Goal: Information Seeking & Learning: Check status

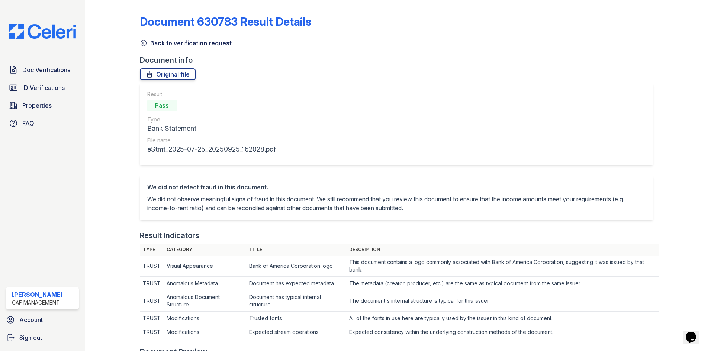
scroll to position [223, 0]
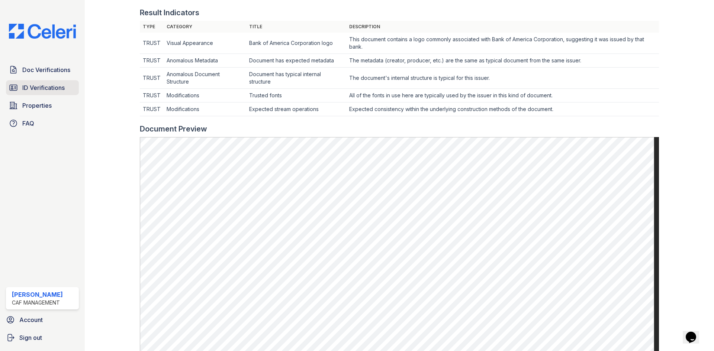
click at [38, 90] on span "ID Verifications" at bounding box center [43, 87] width 42 height 9
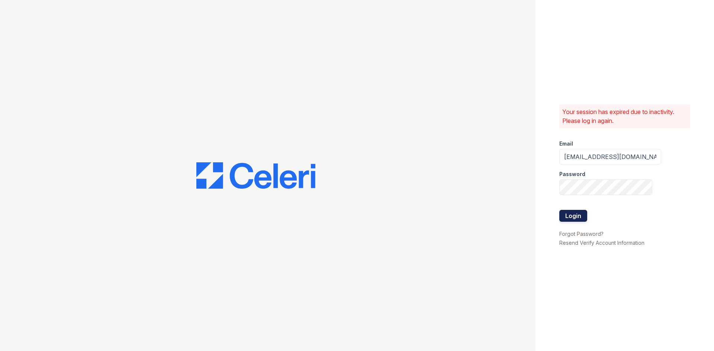
click at [568, 214] on button "Login" at bounding box center [573, 216] width 28 height 12
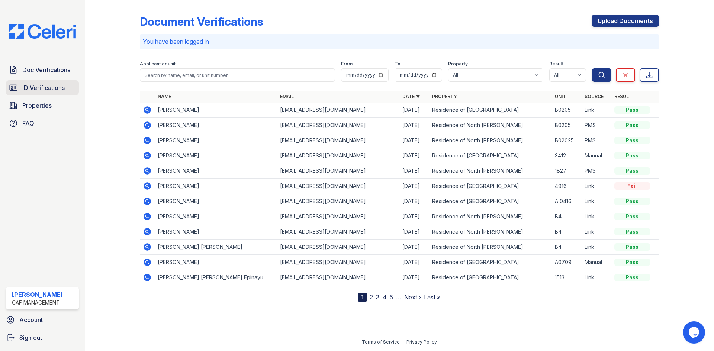
click at [60, 92] on span "ID Verifications" at bounding box center [43, 87] width 42 height 9
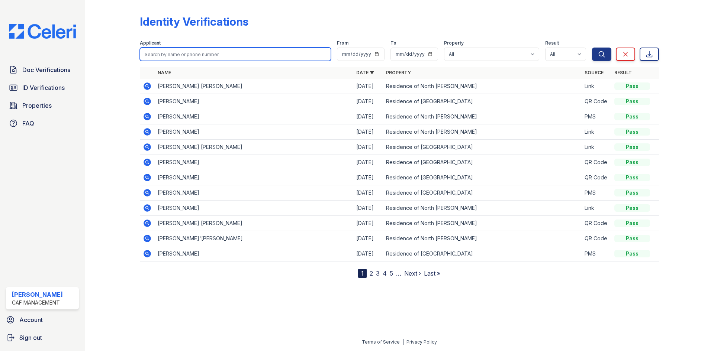
click at [176, 49] on input "search" at bounding box center [235, 54] width 191 height 13
type input "marina"
click at [592, 48] on button "Search" at bounding box center [601, 54] width 19 height 13
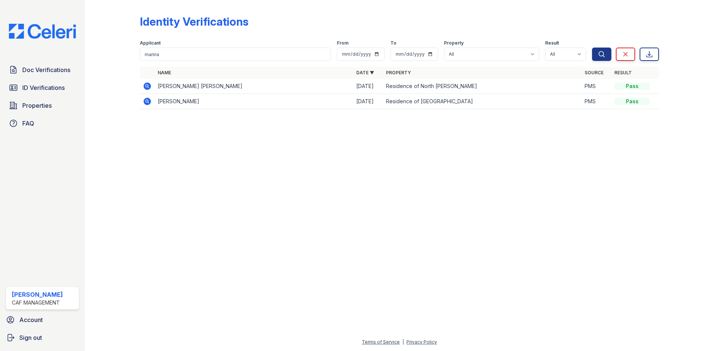
click at [147, 87] on icon at bounding box center [147, 86] width 2 height 2
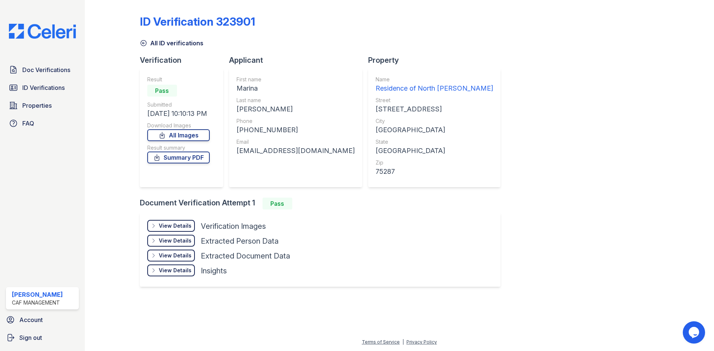
click at [188, 223] on div "View Details" at bounding box center [175, 225] width 33 height 7
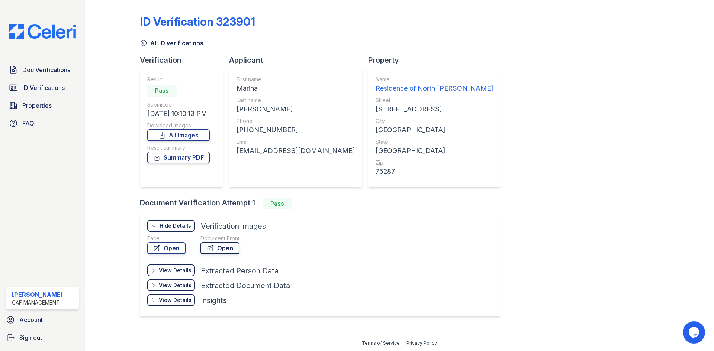
click at [204, 249] on link "Open" at bounding box center [219, 248] width 39 height 12
click at [67, 84] on link "ID Verifications" at bounding box center [42, 87] width 73 height 15
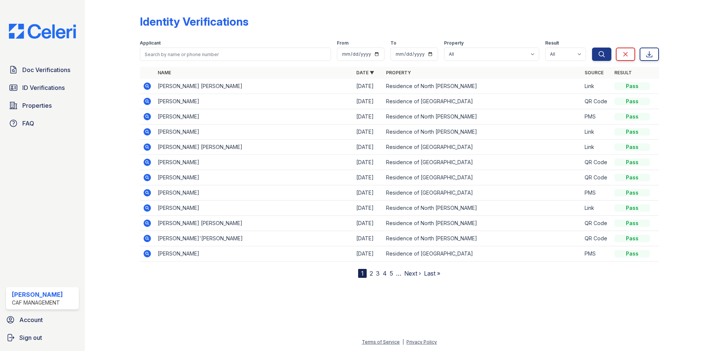
click at [371, 273] on link "2" at bounding box center [370, 273] width 3 height 7
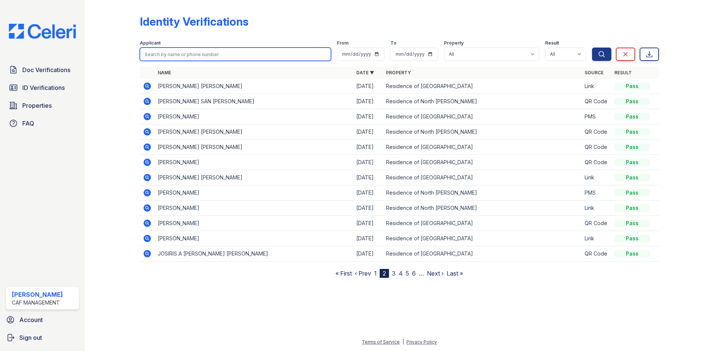
click at [247, 58] on input "search" at bounding box center [235, 54] width 191 height 13
type input "marina"
click at [592, 48] on button "Search" at bounding box center [601, 54] width 19 height 13
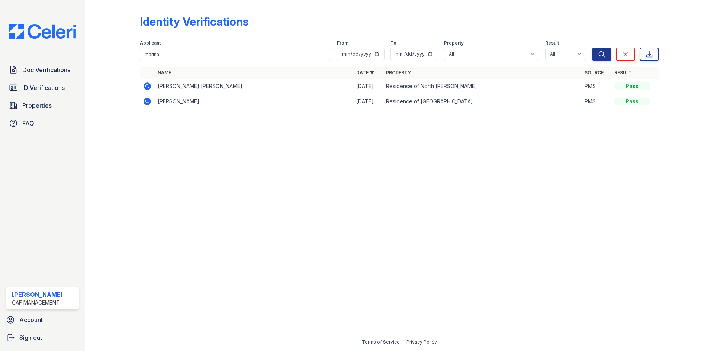
click at [144, 85] on icon at bounding box center [146, 86] width 7 height 7
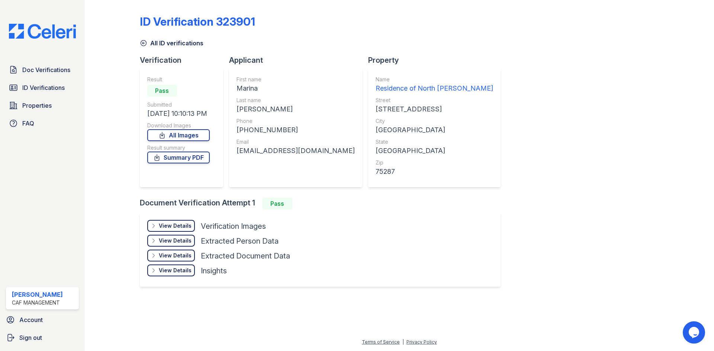
click at [185, 225] on div "View Details" at bounding box center [175, 225] width 33 height 7
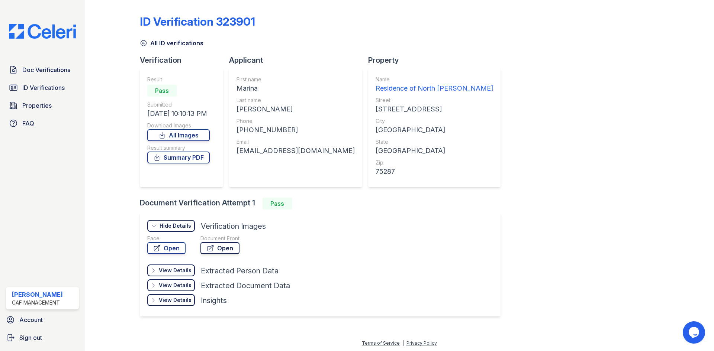
click at [222, 252] on link "Open" at bounding box center [219, 248] width 39 height 12
click at [42, 68] on span "Doc Verifications" at bounding box center [46, 69] width 48 height 9
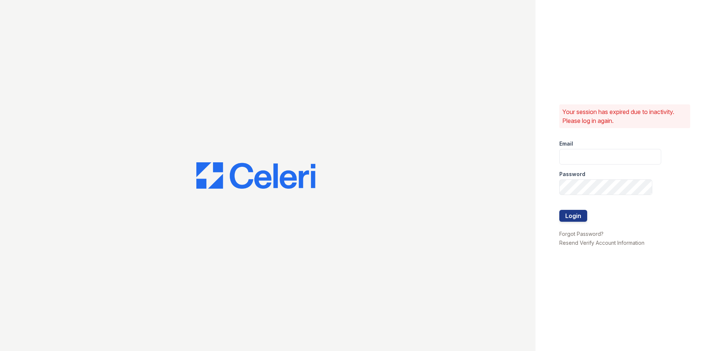
type input "residence.lm@cafmanagement.com"
click at [565, 220] on button "Login" at bounding box center [573, 216] width 28 height 12
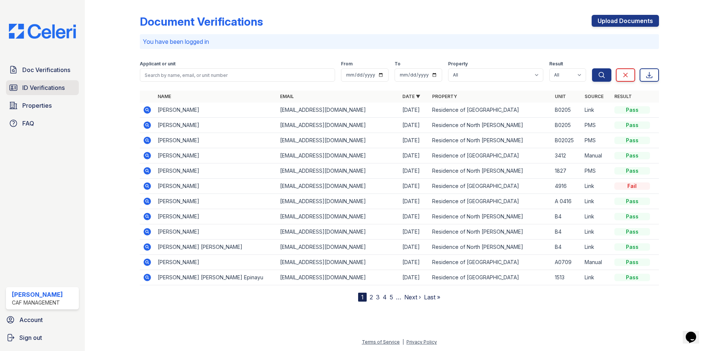
click at [54, 92] on span "ID Verifications" at bounding box center [43, 87] width 42 height 9
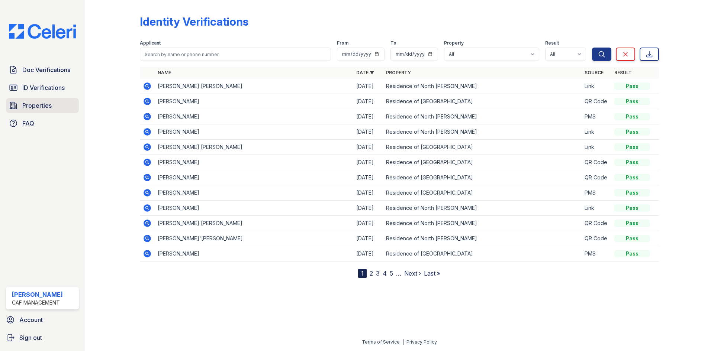
click at [52, 107] on link "Properties" at bounding box center [42, 105] width 73 height 15
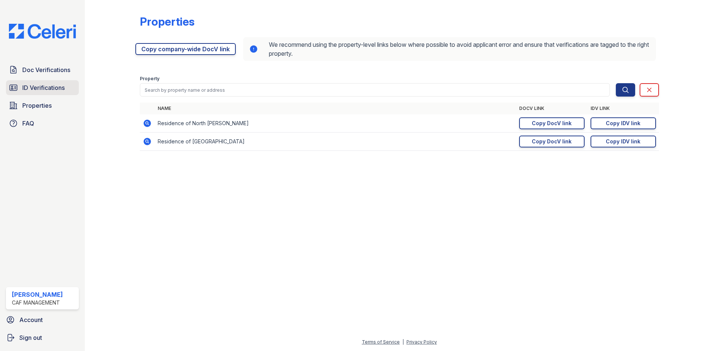
click at [51, 87] on span "ID Verifications" at bounding box center [43, 87] width 42 height 9
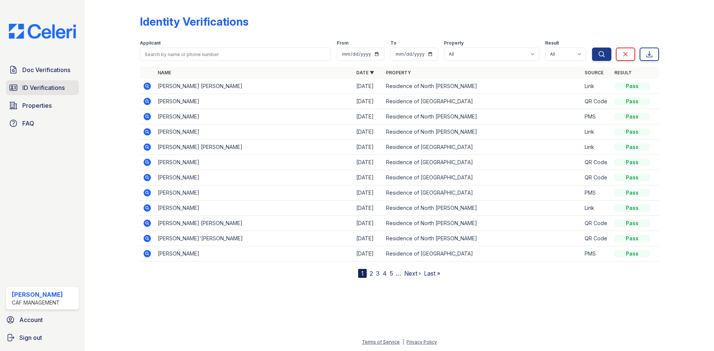
click at [55, 92] on span "ID Verifications" at bounding box center [43, 87] width 42 height 9
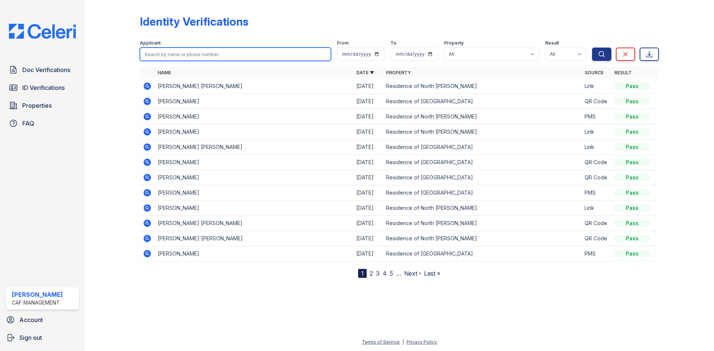
drag, startPoint x: 191, startPoint y: 50, endPoint x: 192, endPoint y: 55, distance: 4.9
click at [192, 55] on input "search" at bounding box center [235, 54] width 191 height 13
type input "marybetty"
click at [592, 48] on button "Search" at bounding box center [601, 54] width 19 height 13
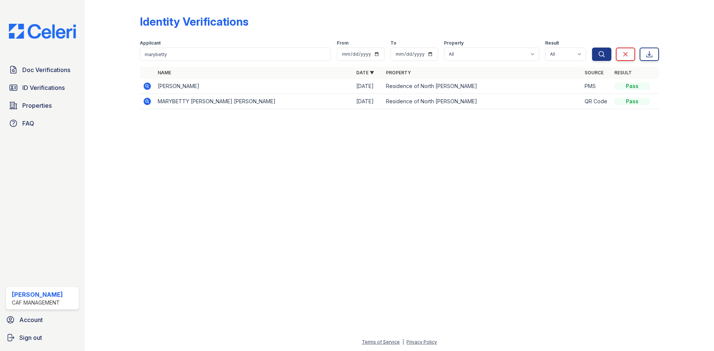
click at [148, 86] on icon at bounding box center [147, 86] width 9 height 9
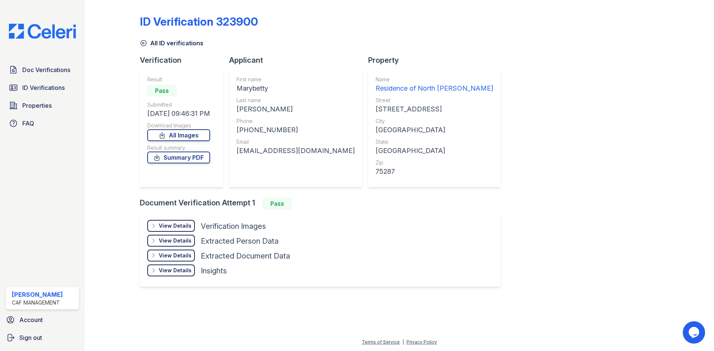
click at [175, 219] on div "View Details Details Hide Details Details Verification Images Face Open Documen…" at bounding box center [320, 250] width 361 height 74
click at [182, 228] on div "View Details" at bounding box center [175, 225] width 33 height 7
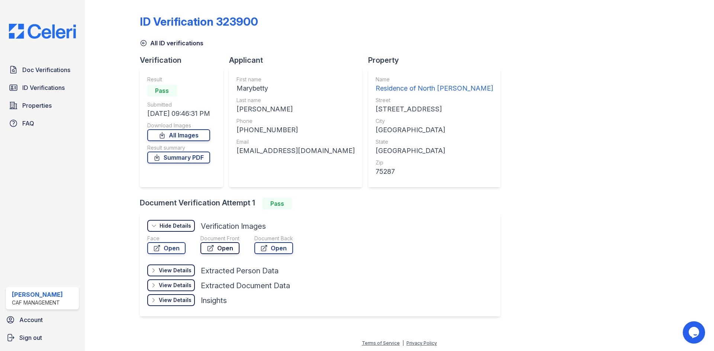
click at [219, 249] on link "Open" at bounding box center [219, 248] width 39 height 12
